Goal: Find specific page/section: Find specific page/section

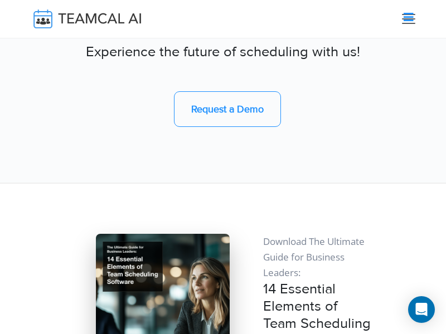
scroll to position [11241, 0]
